Goal: Transaction & Acquisition: Purchase product/service

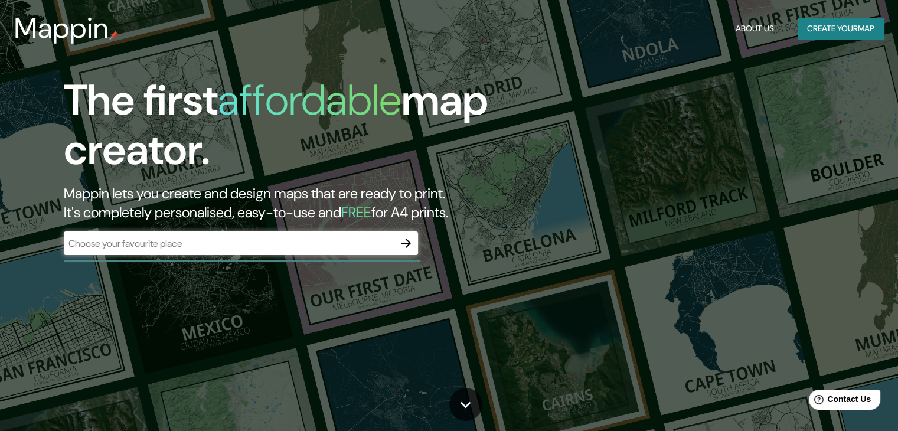
click at [307, 251] on div "​" at bounding box center [241, 243] width 354 height 24
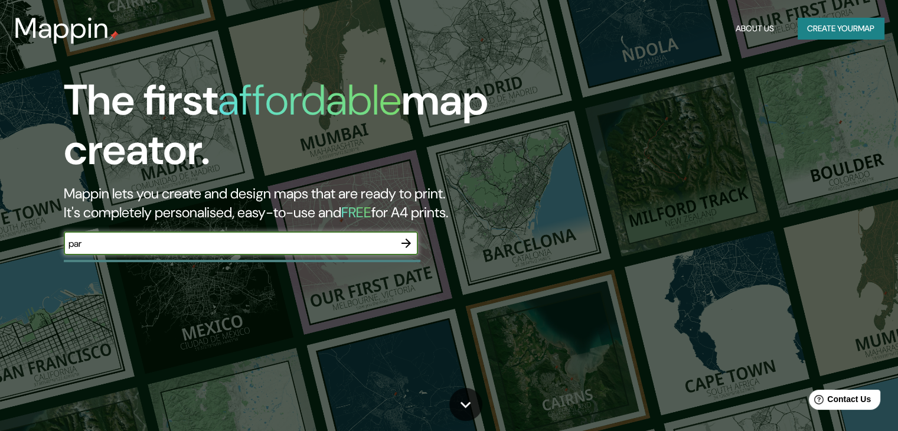
type input "par"
click at [820, 32] on button "Create your map" at bounding box center [840, 29] width 86 height 22
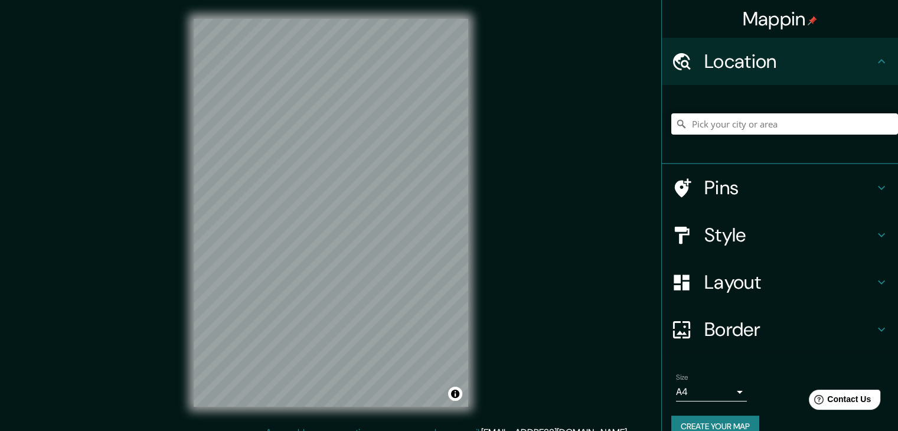
click at [725, 227] on h4 "Style" at bounding box center [789, 235] width 170 height 24
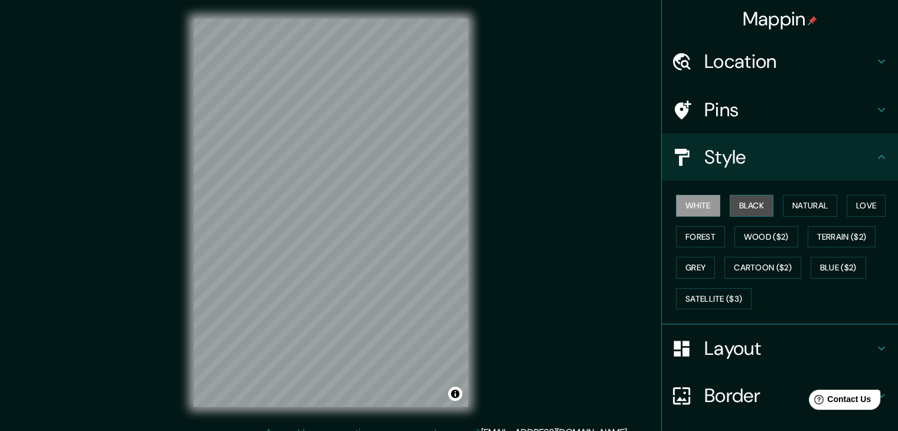
click at [739, 204] on button "Black" at bounding box center [752, 206] width 44 height 22
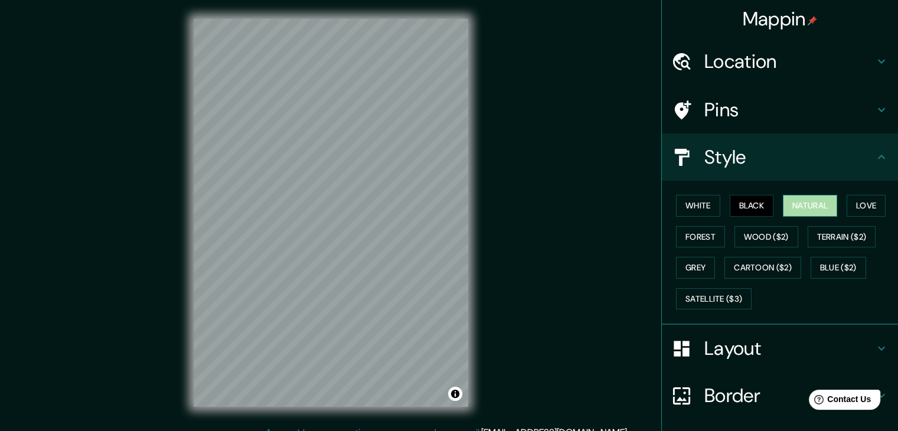
click at [803, 205] on button "Natural" at bounding box center [810, 206] width 54 height 22
click at [867, 205] on button "Love" at bounding box center [865, 206] width 39 height 22
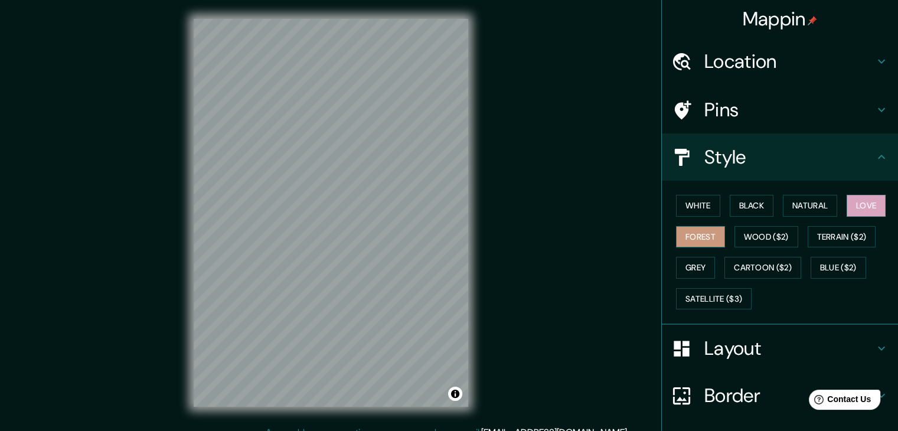
click at [695, 235] on button "Forest" at bounding box center [700, 237] width 49 height 22
click at [760, 237] on button "Wood ($2)" at bounding box center [766, 237] width 64 height 22
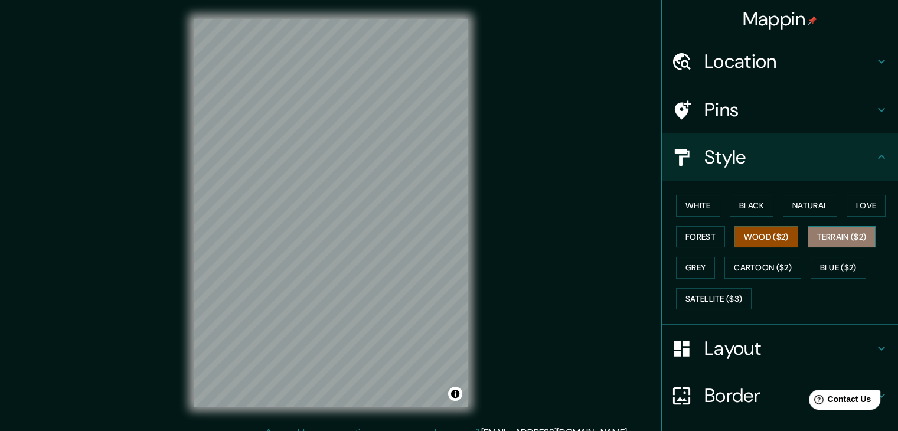
click at [835, 231] on button "Terrain ($2)" at bounding box center [842, 237] width 68 height 22
click at [722, 341] on h4 "Layout" at bounding box center [789, 348] width 170 height 24
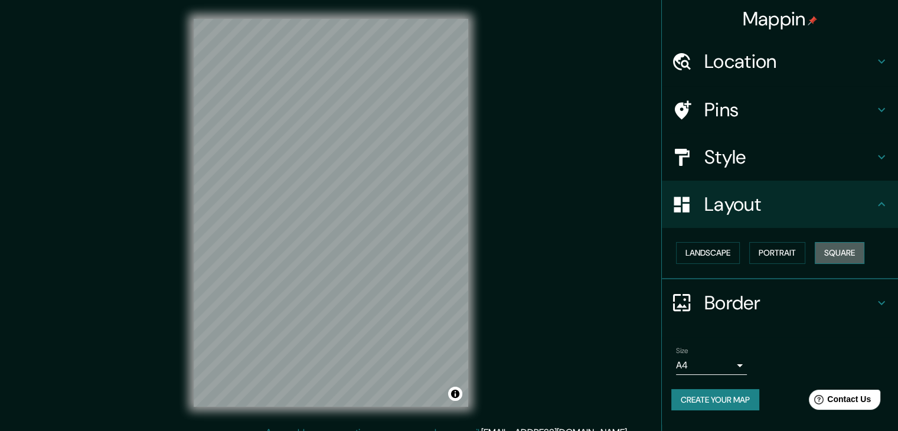
click at [841, 246] on button "Square" at bounding box center [840, 253] width 50 height 22
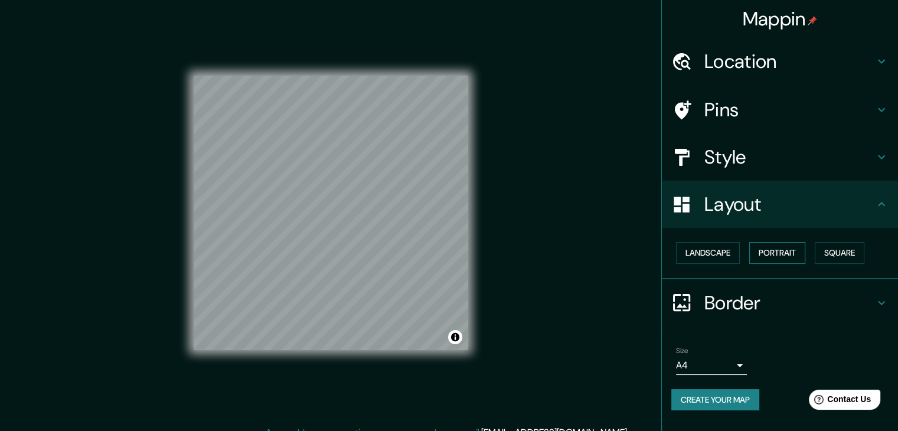
click at [777, 247] on button "Portrait" at bounding box center [777, 253] width 56 height 22
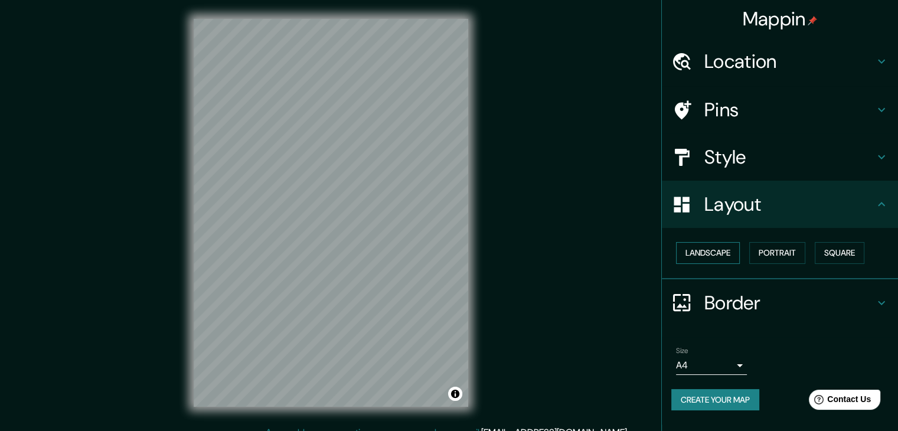
click at [698, 251] on button "Landscape" at bounding box center [708, 253] width 64 height 22
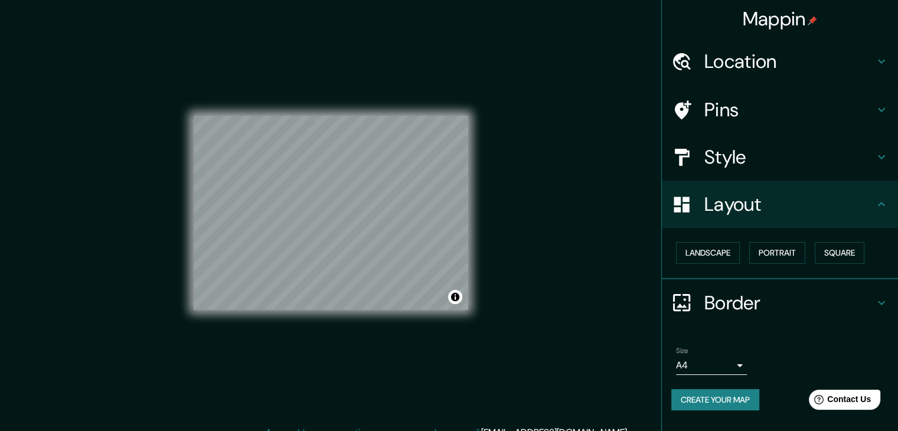
click at [719, 163] on h4 "Style" at bounding box center [789, 157] width 170 height 24
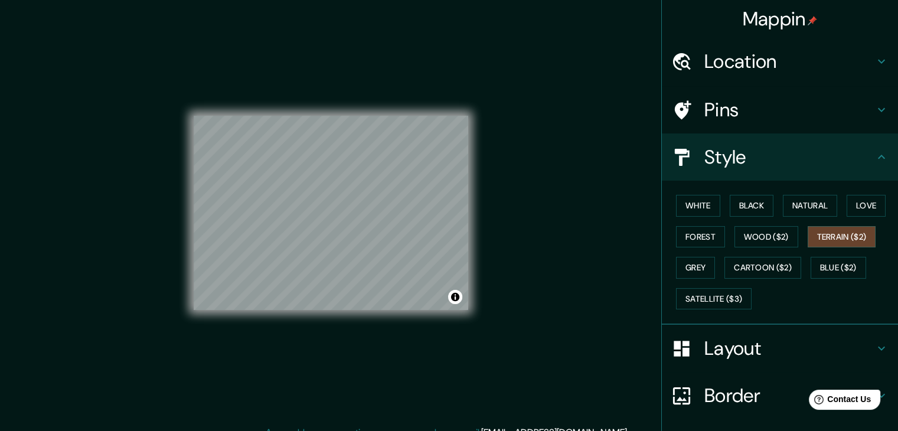
click at [726, 106] on h4 "Pins" at bounding box center [789, 110] width 170 height 24
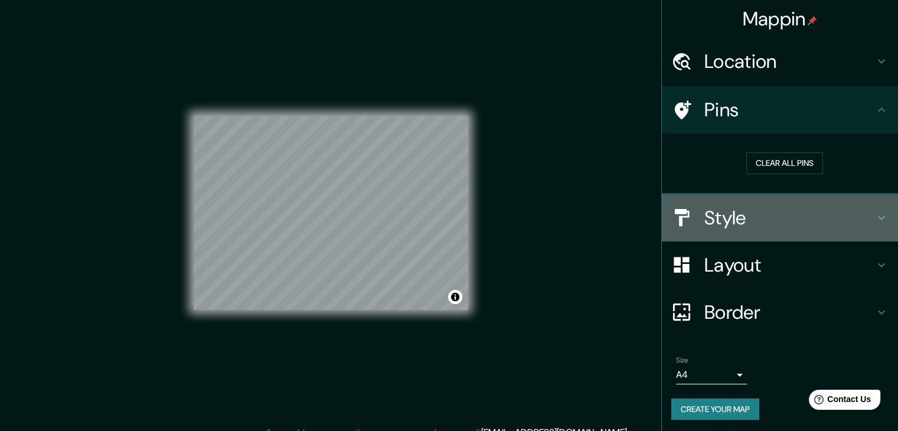
click at [723, 220] on h4 "Style" at bounding box center [789, 218] width 170 height 24
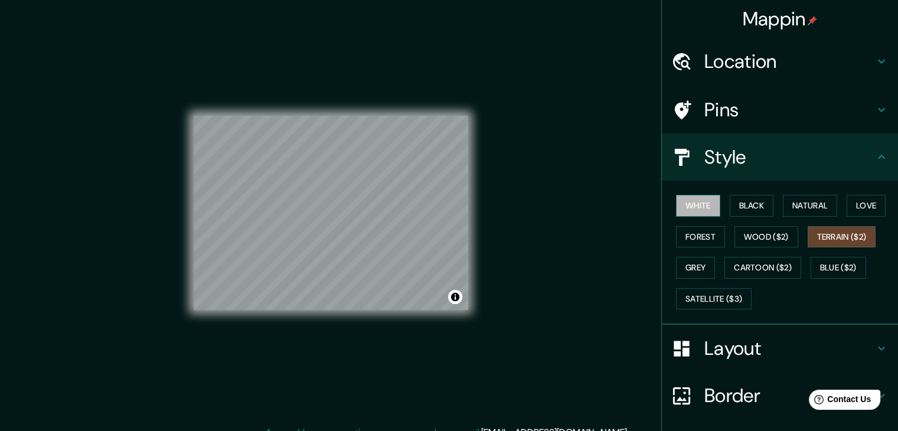
click at [681, 205] on button "White" at bounding box center [698, 206] width 44 height 22
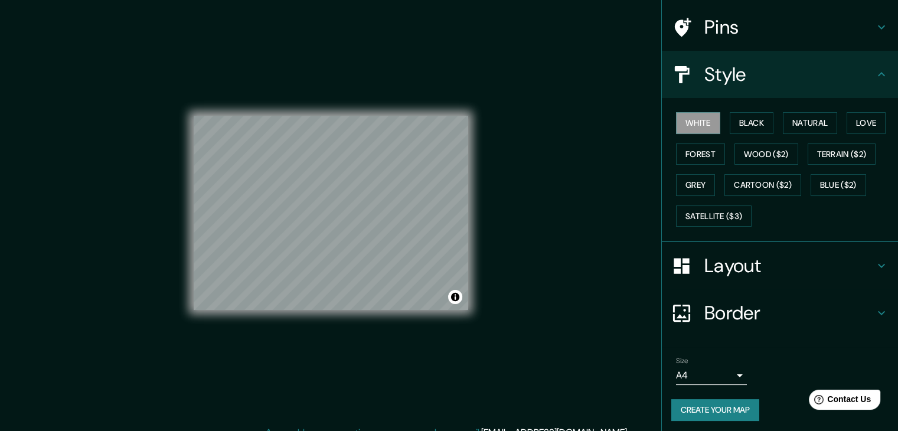
scroll to position [85, 0]
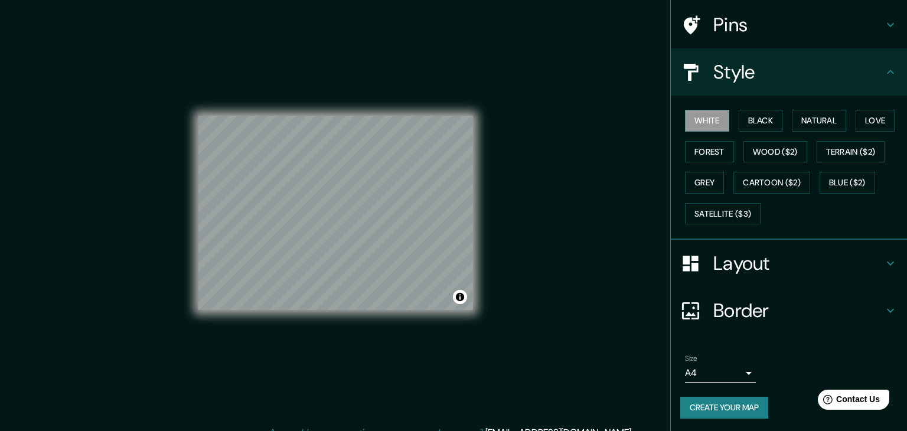
click at [711, 372] on body "Mappin Location Pins Style White Black Natural Love Forest Wood ($2) Terrain ($…" at bounding box center [453, 215] width 907 height 431
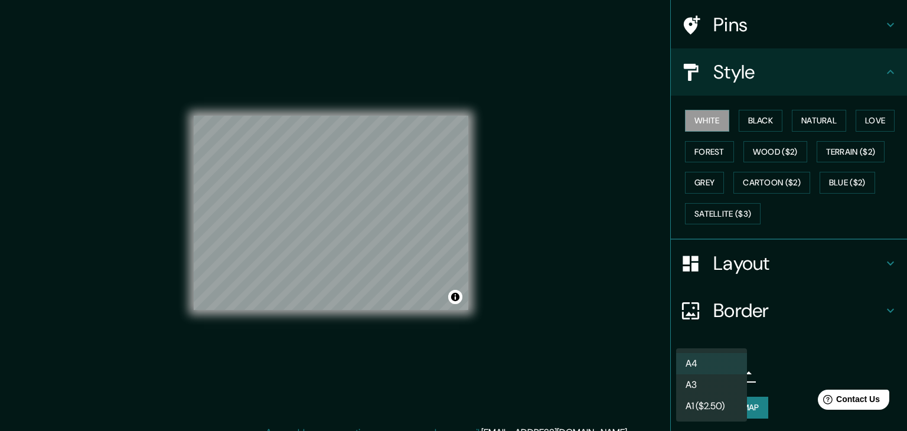
click at [704, 383] on li "A3" at bounding box center [711, 384] width 71 height 21
type input "a4"
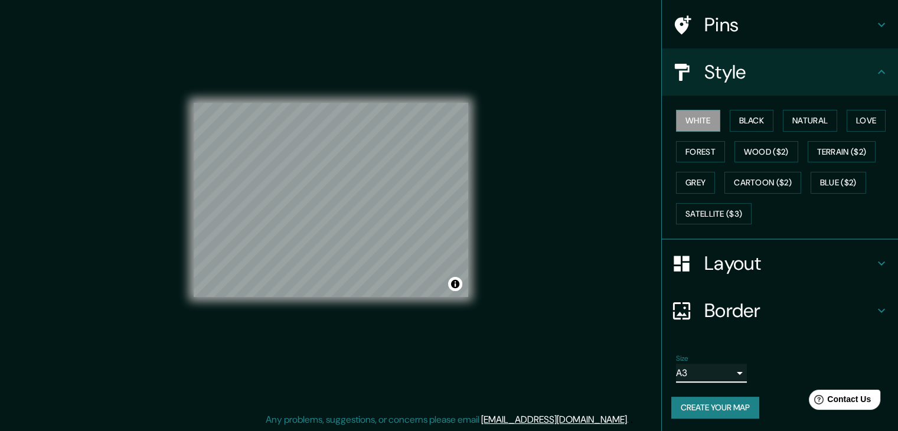
scroll to position [14, 0]
click at [708, 411] on button "Create your map" at bounding box center [715, 408] width 88 height 22
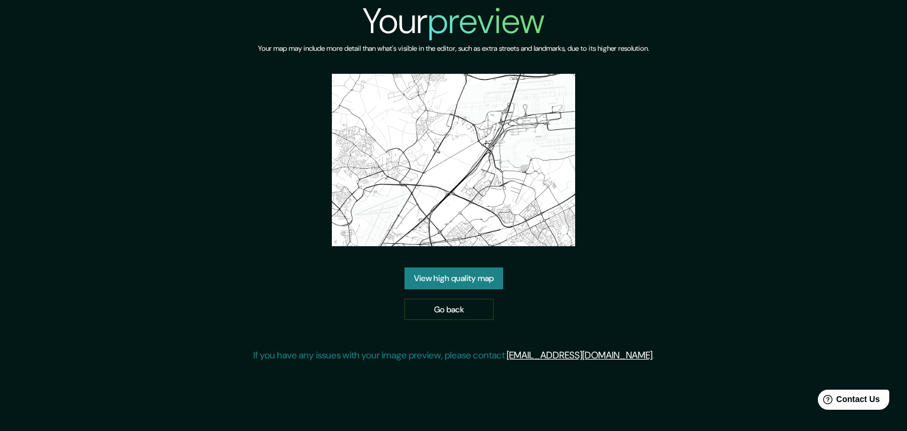
click at [730, 305] on div "Your preview Your map may include more detail than what's visible in the editor…" at bounding box center [453, 186] width 907 height 372
click at [472, 310] on link "Go back" at bounding box center [448, 310] width 89 height 22
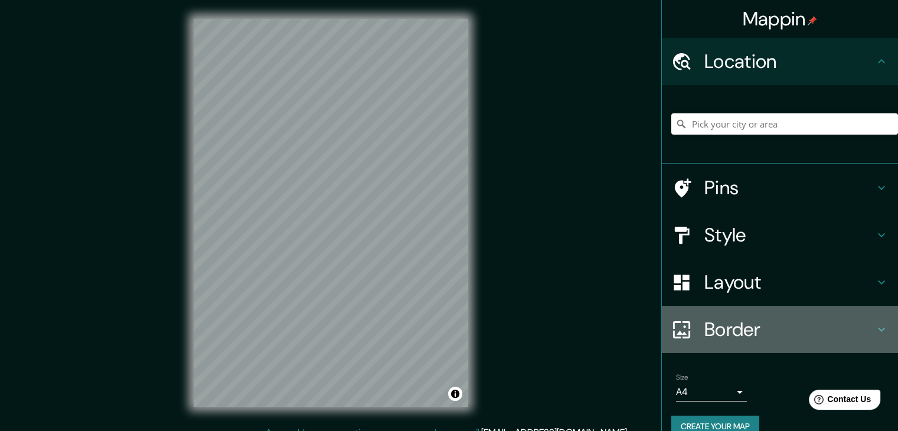
click at [692, 319] on div at bounding box center [687, 329] width 33 height 21
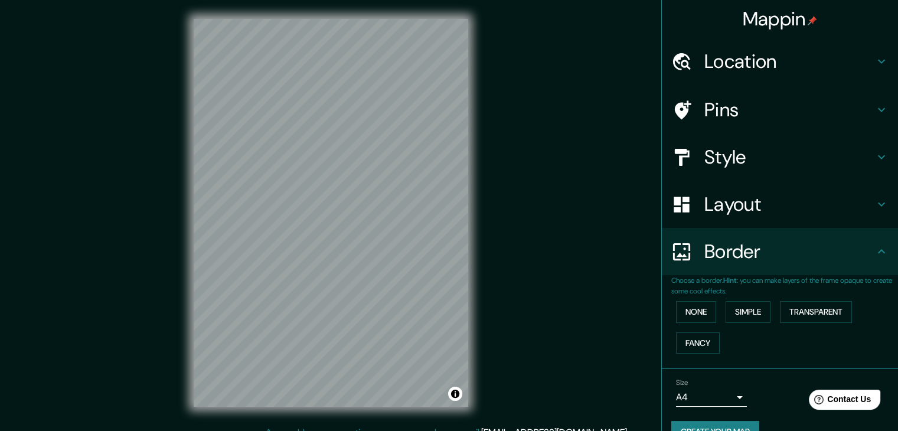
click at [725, 205] on h4 "Layout" at bounding box center [789, 204] width 170 height 24
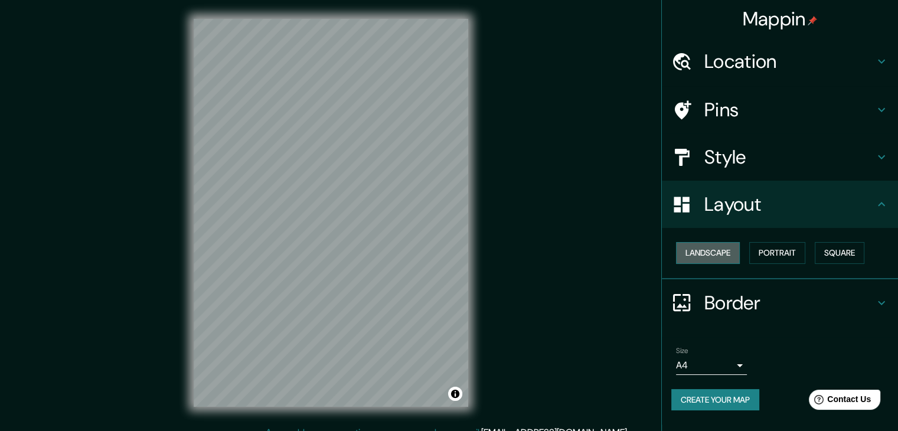
click at [733, 255] on button "Landscape" at bounding box center [708, 253] width 64 height 22
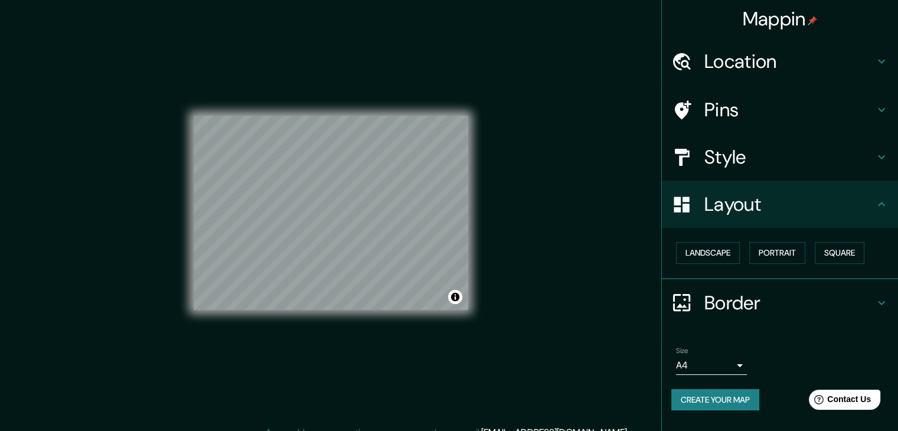
click at [558, 194] on div "Mappin Location Pins Style Layout Landscape Portrait Square Border Choose a bor…" at bounding box center [449, 222] width 898 height 444
click at [705, 368] on body "Mappin Location Pins Style Layout Landscape Portrait Square Border Choose a bor…" at bounding box center [449, 215] width 898 height 431
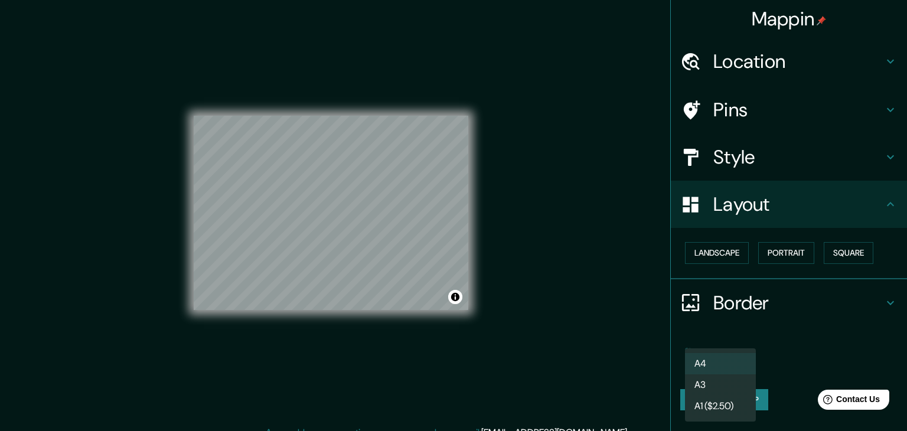
click at [704, 388] on li "A3" at bounding box center [720, 384] width 71 height 21
type input "a4"
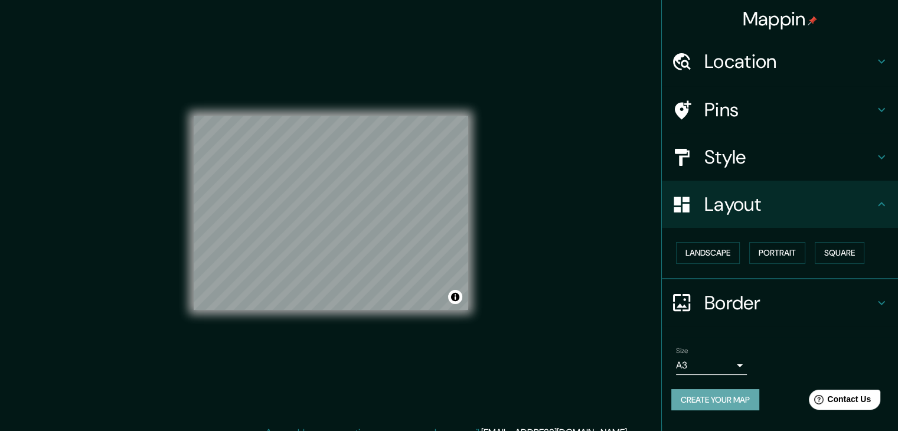
click at [711, 400] on button "Create your map" at bounding box center [715, 400] width 88 height 22
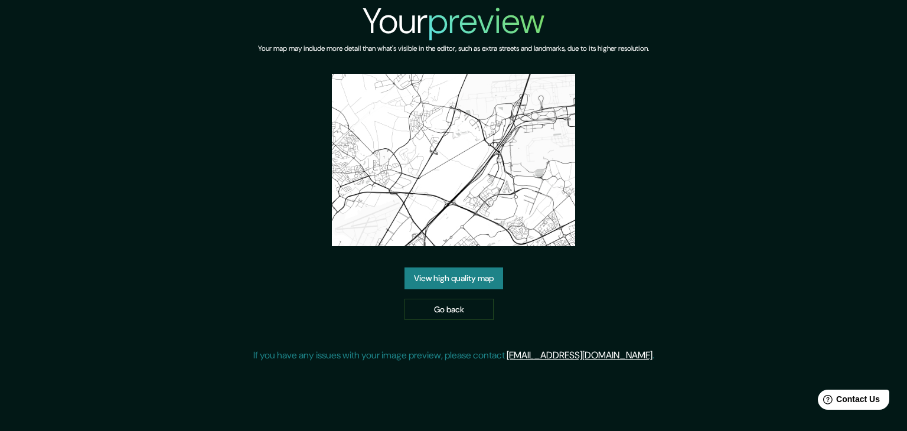
click at [470, 276] on link "View high quality map" at bounding box center [453, 278] width 99 height 22
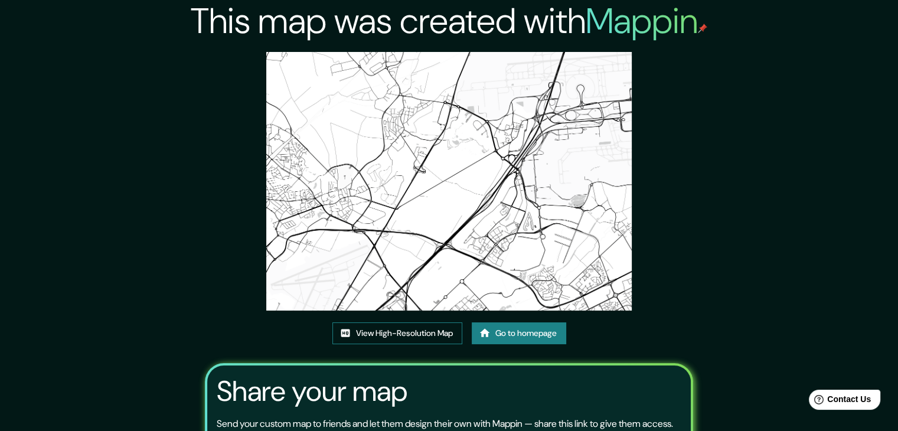
click at [424, 329] on link "View High-Resolution Map" at bounding box center [397, 333] width 130 height 22
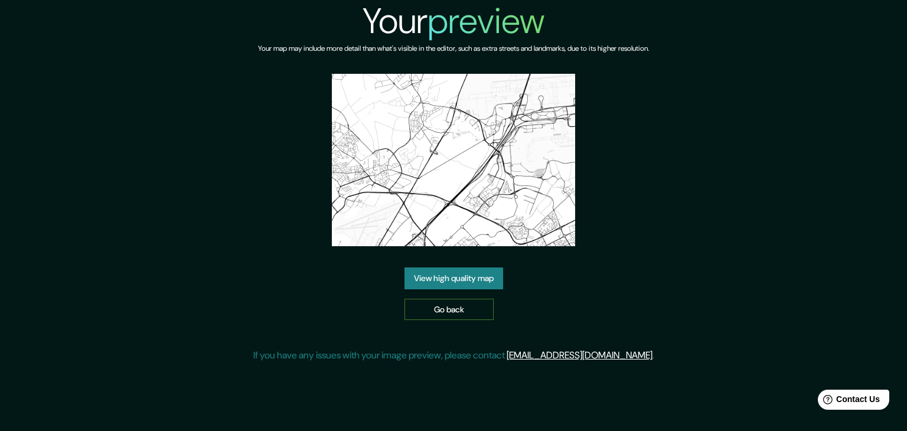
click at [420, 310] on link "Go back" at bounding box center [448, 310] width 89 height 22
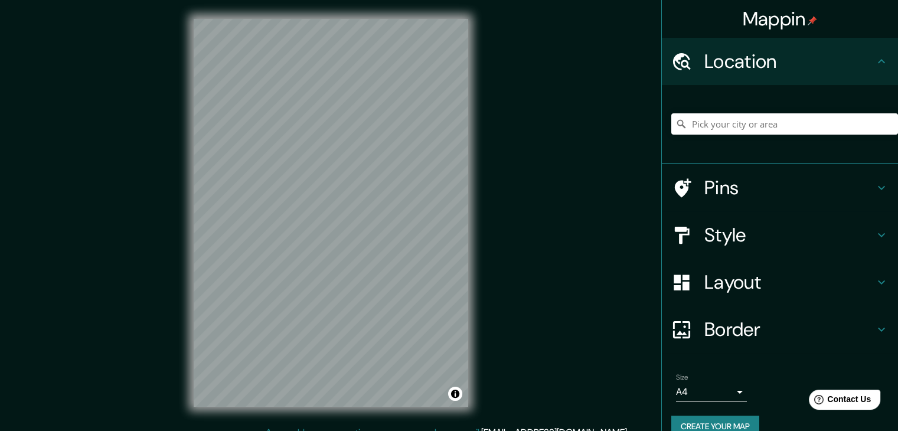
click at [689, 282] on div at bounding box center [687, 282] width 33 height 21
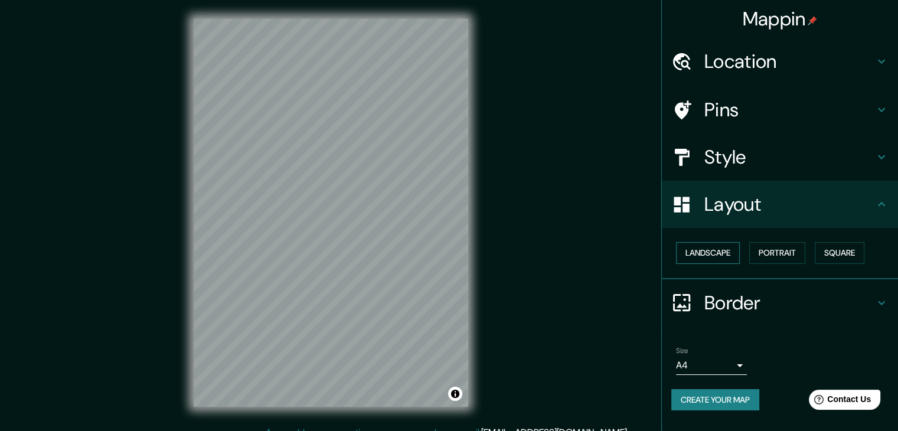
click at [706, 256] on button "Landscape" at bounding box center [708, 253] width 64 height 22
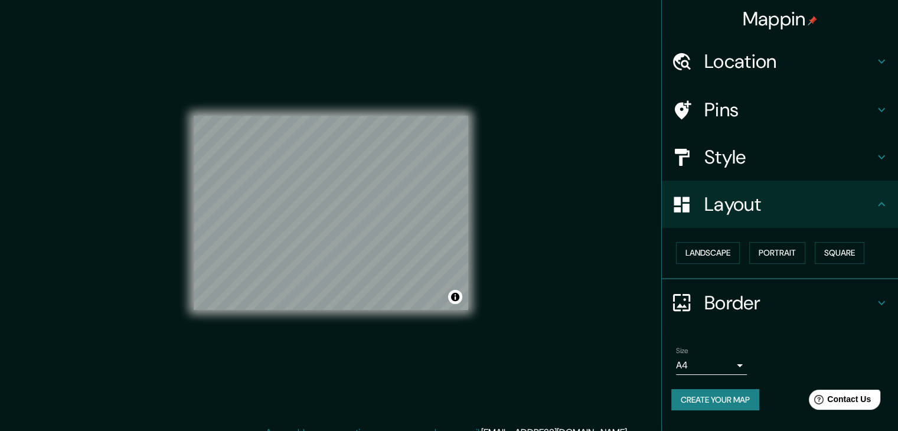
click at [498, 280] on div "Mappin Location Pins Style Layout Landscape Portrait Square Border Choose a bor…" at bounding box center [449, 222] width 898 height 444
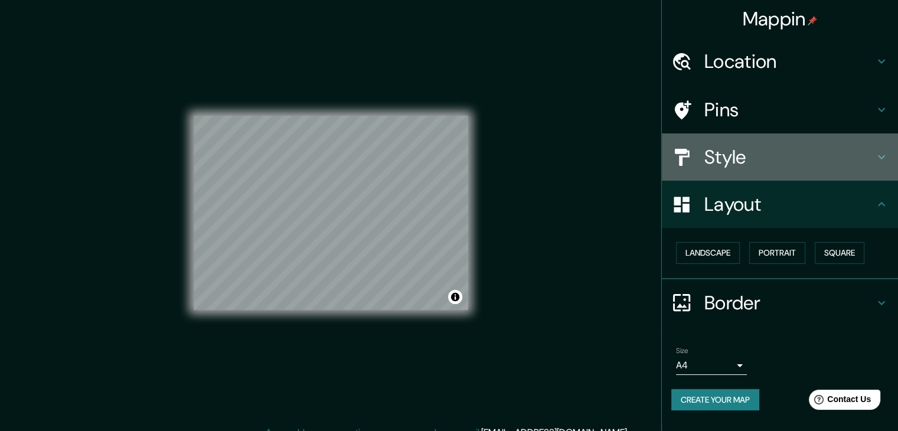
click at [799, 155] on h4 "Style" at bounding box center [789, 157] width 170 height 24
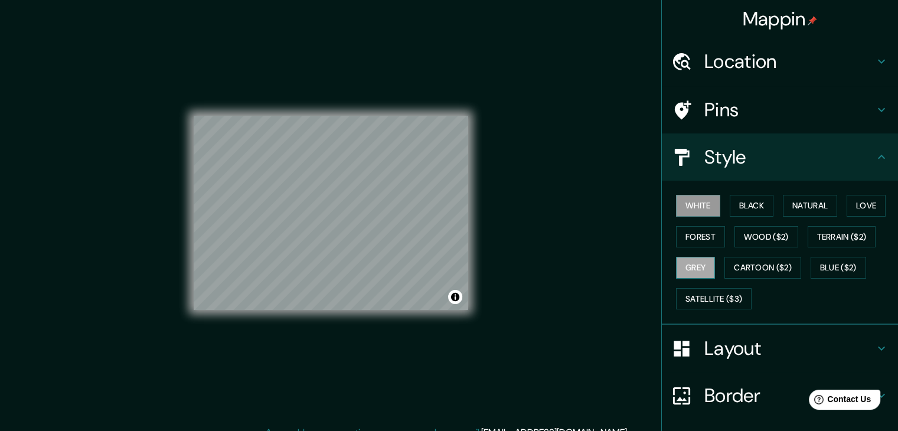
click at [684, 266] on button "Grey" at bounding box center [695, 268] width 39 height 22
click at [676, 238] on button "Forest" at bounding box center [700, 237] width 49 height 22
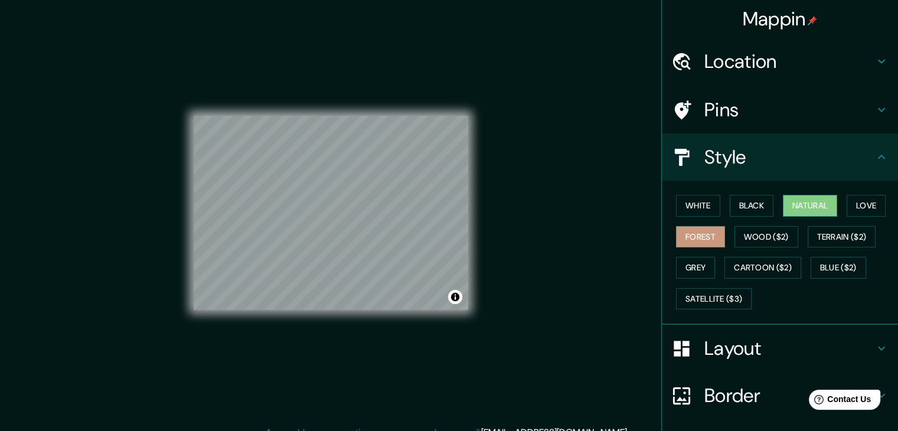
click at [803, 201] on button "Natural" at bounding box center [810, 206] width 54 height 22
click at [711, 298] on button "Satellite ($3)" at bounding box center [714, 299] width 76 height 22
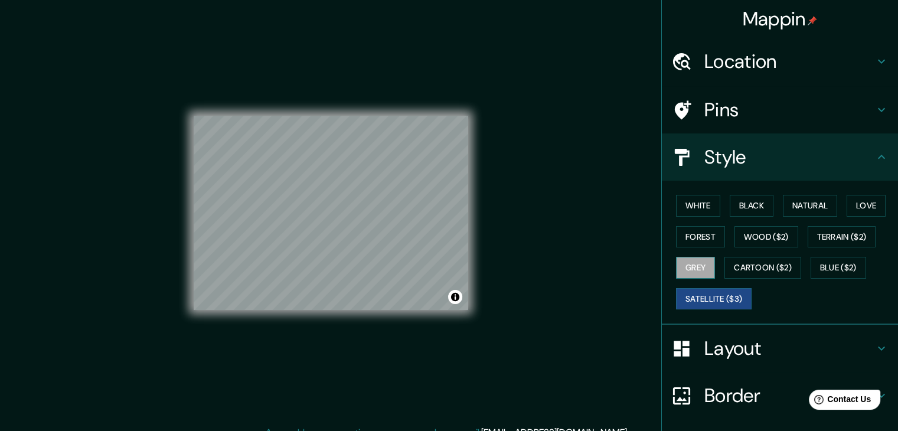
click at [685, 269] on button "Grey" at bounding box center [695, 268] width 39 height 22
click at [767, 265] on button "Cartoon ($2)" at bounding box center [762, 268] width 77 height 22
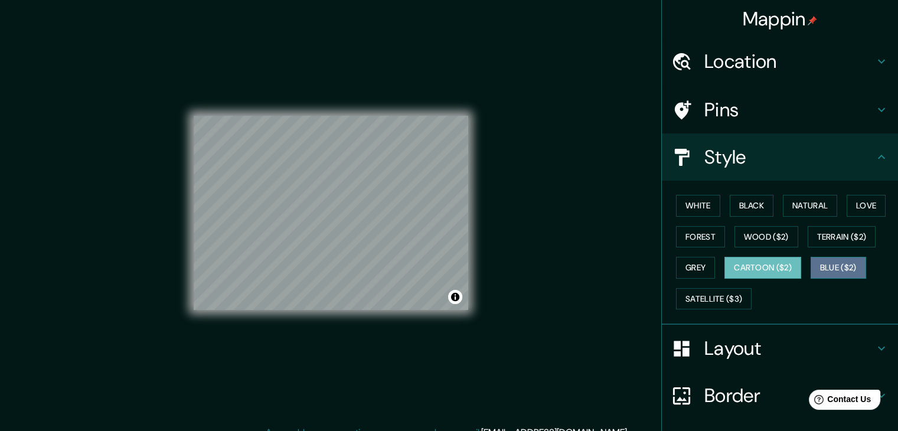
click at [828, 266] on button "Blue ($2)" at bounding box center [837, 268] width 55 height 22
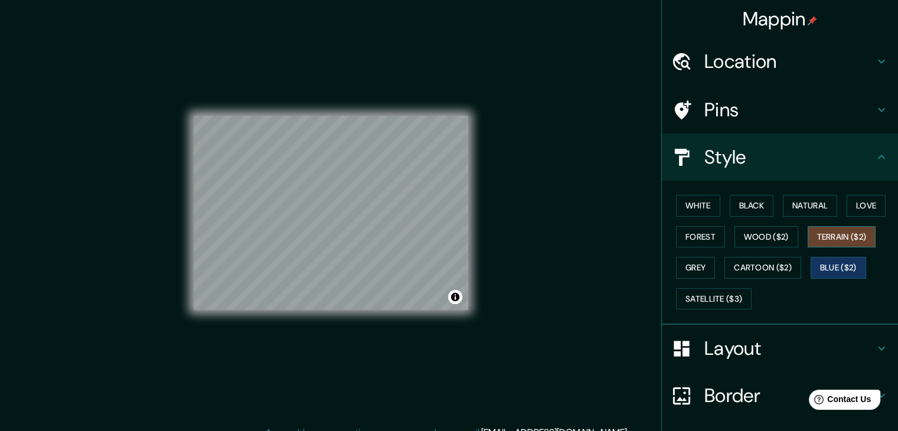
click at [834, 243] on button "Terrain ($2)" at bounding box center [842, 237] width 68 height 22
click at [733, 205] on button "Black" at bounding box center [752, 206] width 44 height 22
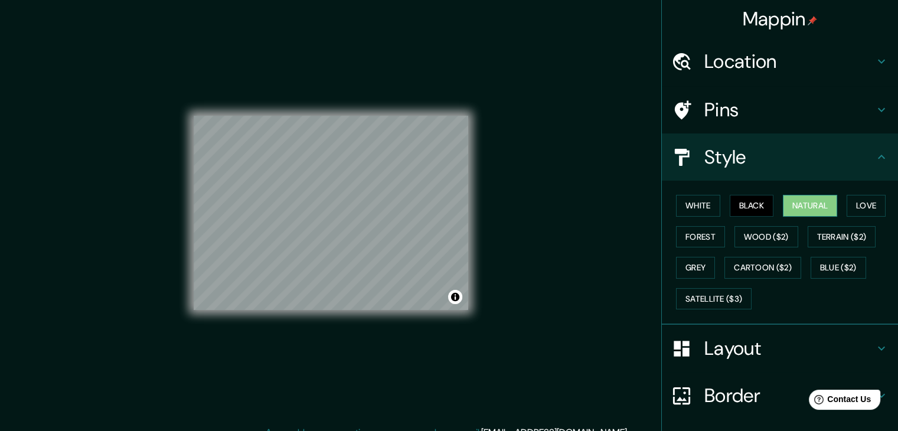
click at [789, 201] on button "Natural" at bounding box center [810, 206] width 54 height 22
click at [751, 202] on button "Black" at bounding box center [752, 206] width 44 height 22
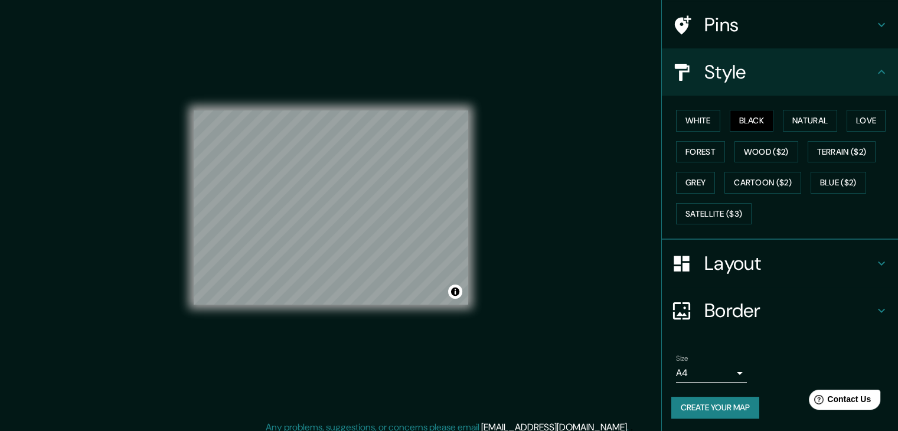
scroll to position [14, 0]
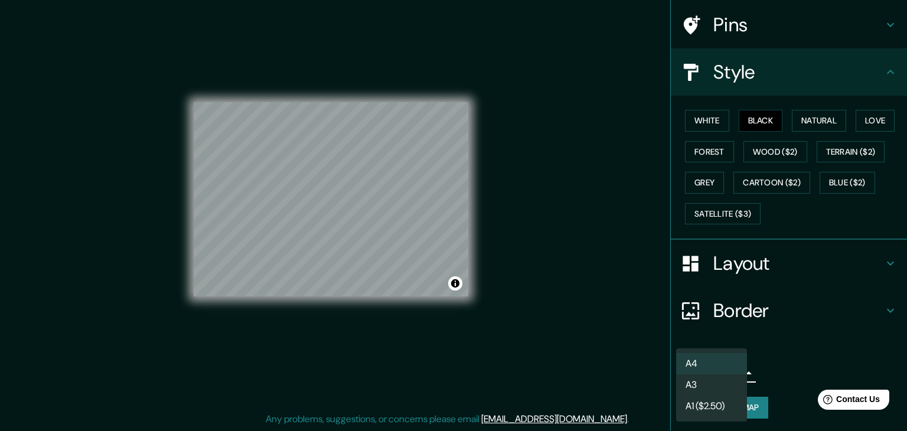
click at [714, 375] on body "Mappin Location Pins Style White Black Natural Love Forest Wood ($2) Terrain ($…" at bounding box center [453, 201] width 907 height 431
click at [708, 384] on li "A3" at bounding box center [711, 384] width 71 height 21
type input "a4"
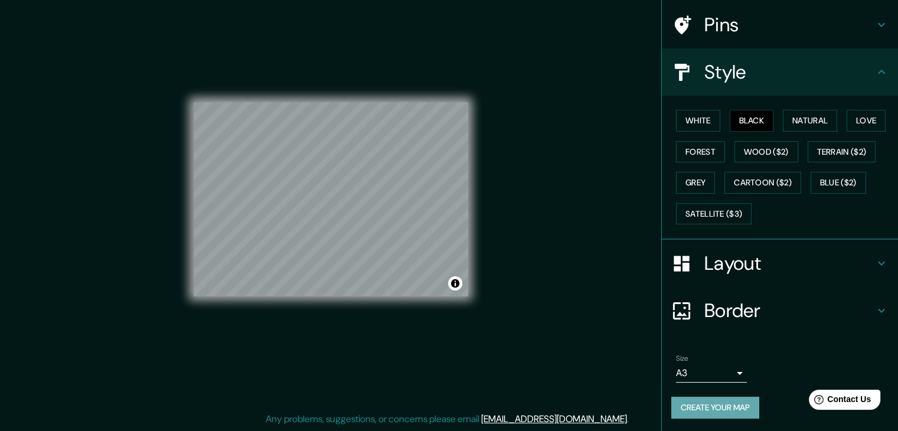
click at [708, 406] on button "Create your map" at bounding box center [715, 408] width 88 height 22
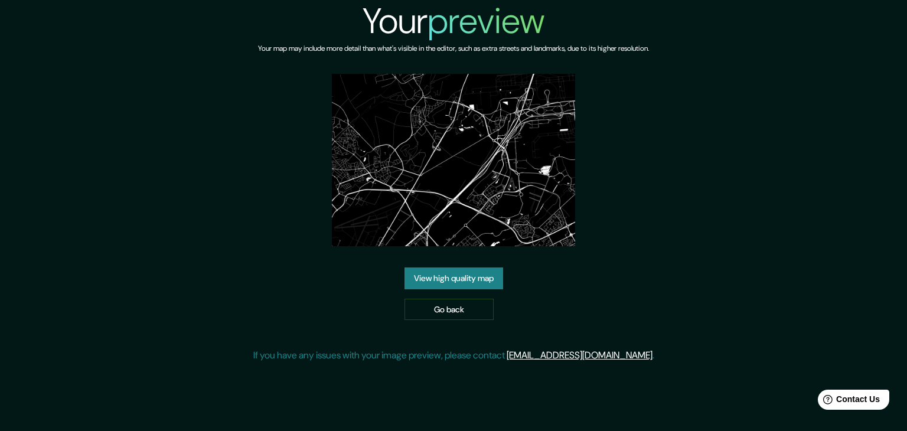
click at [457, 278] on link "View high quality map" at bounding box center [453, 278] width 99 height 22
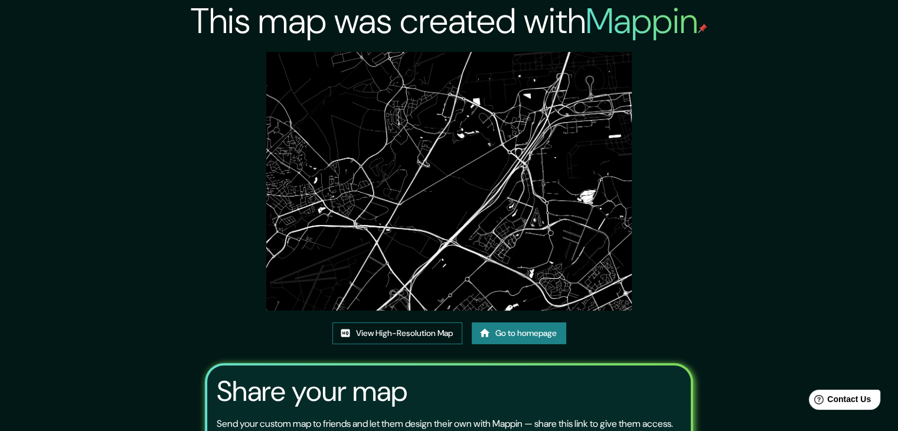
click at [398, 332] on link "View High-Resolution Map" at bounding box center [397, 333] width 130 height 22
